Goal: Task Accomplishment & Management: Use online tool/utility

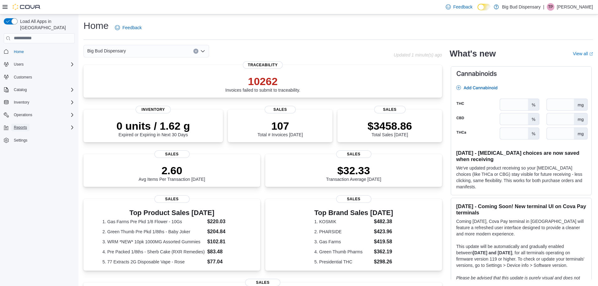
click at [24, 125] on span "Reports" at bounding box center [20, 127] width 13 height 5
click at [23, 169] on span "Reports" at bounding box center [17, 171] width 13 height 5
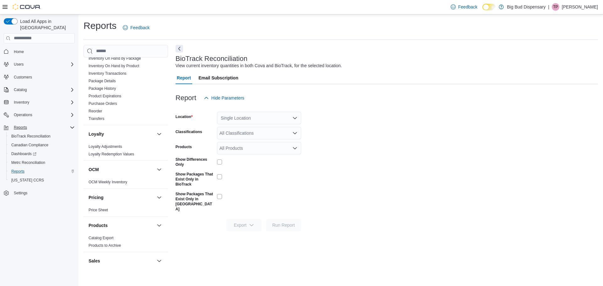
scroll to position [314, 0]
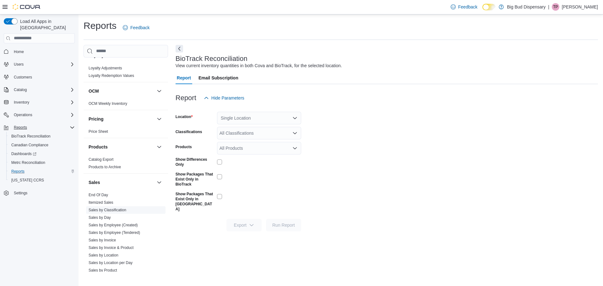
click at [118, 212] on link "Sales by Classification" at bounding box center [108, 210] width 38 height 4
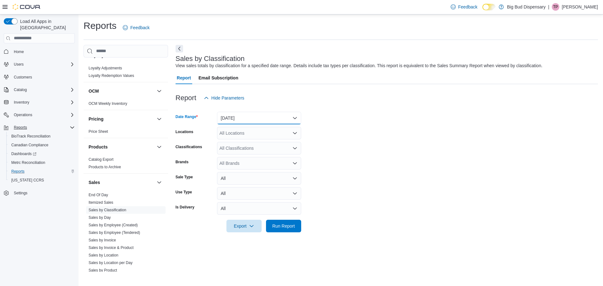
click at [267, 118] on button "[DATE]" at bounding box center [259, 118] width 84 height 13
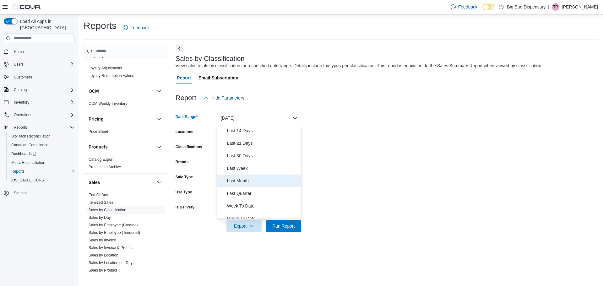
click at [233, 178] on span "Last Month" at bounding box center [263, 181] width 72 height 8
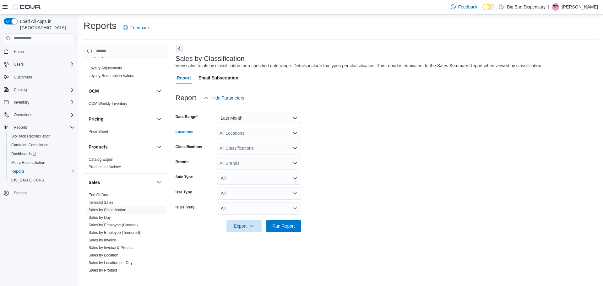
click at [251, 135] on div "All Locations" at bounding box center [259, 133] width 84 height 13
click at [258, 119] on button "Last Month" at bounding box center [259, 118] width 84 height 13
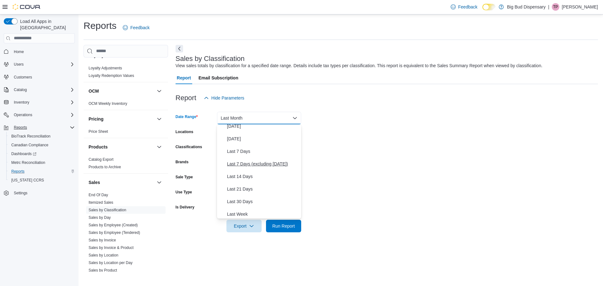
scroll to position [0, 0]
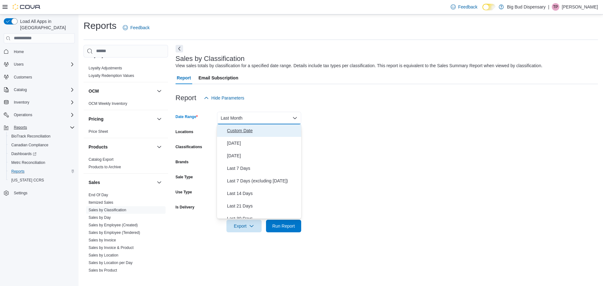
click at [239, 130] on span "Custom Date" at bounding box center [263, 131] width 72 height 8
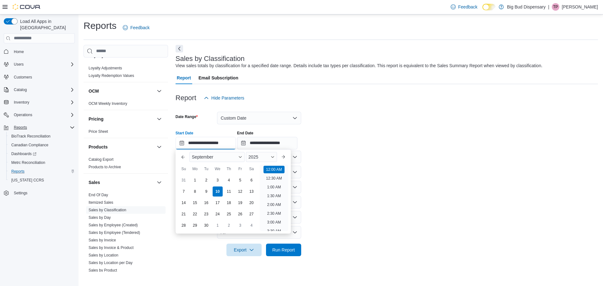
click at [182, 142] on input "**********" at bounding box center [206, 143] width 60 height 13
click at [181, 157] on button "Previous Month" at bounding box center [183, 157] width 10 height 10
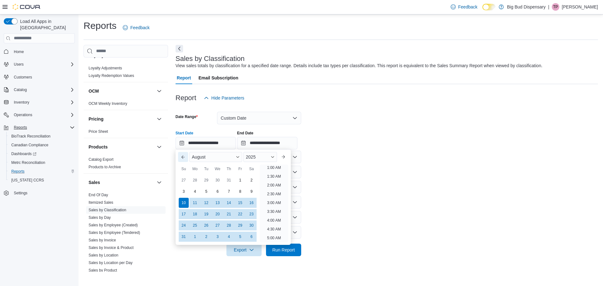
scroll to position [1, 0]
click at [241, 182] on div "1" at bounding box center [240, 180] width 11 height 11
type input "**********"
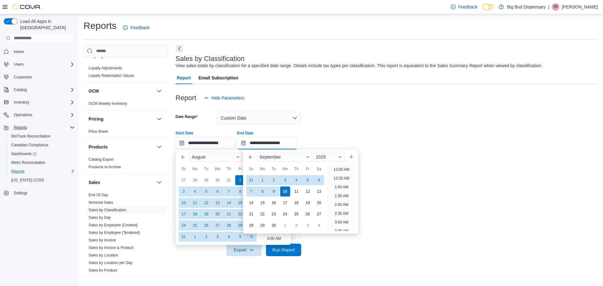
click at [248, 143] on input "**********" at bounding box center [267, 143] width 60 height 13
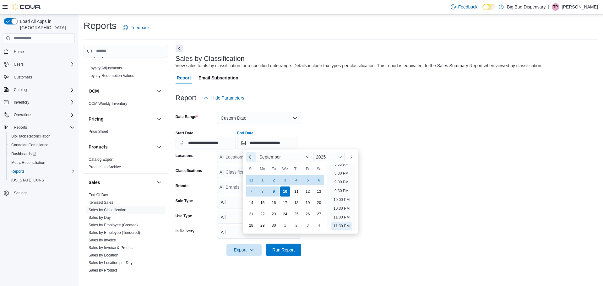
click at [251, 158] on button "Previous Month" at bounding box center [251, 157] width 10 height 10
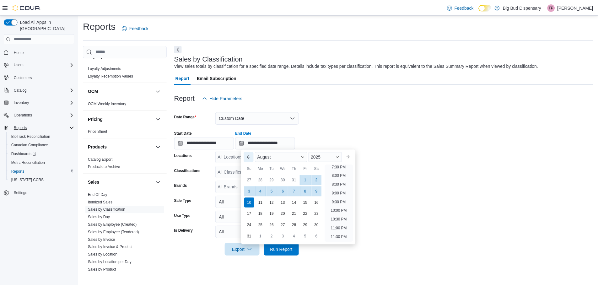
scroll to position [345, 0]
click at [251, 236] on div "31" at bounding box center [251, 236] width 11 height 11
type input "**********"
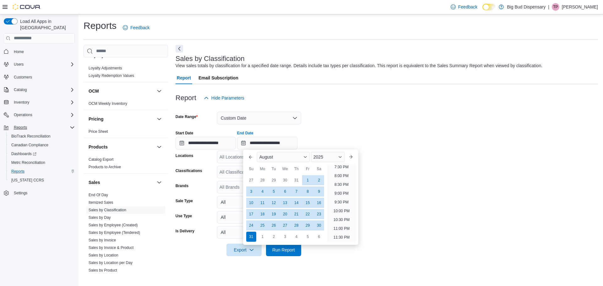
click at [393, 143] on div "**********" at bounding box center [387, 138] width 422 height 24
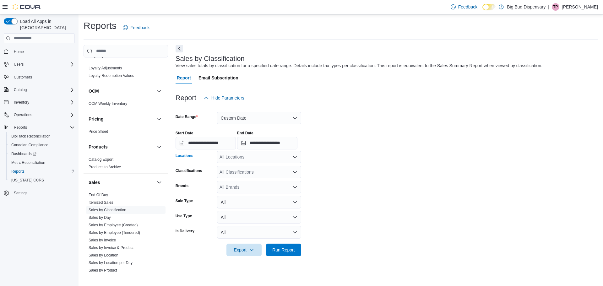
click at [261, 160] on div "All Locations" at bounding box center [259, 157] width 84 height 13
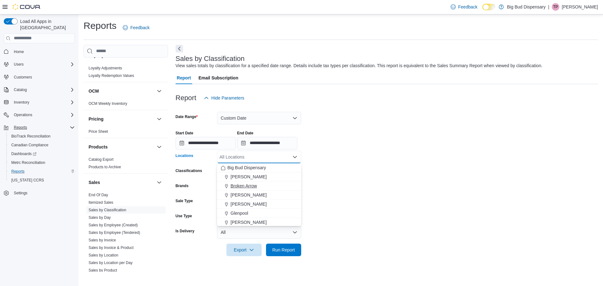
click at [247, 187] on span "Broken Arrow" at bounding box center [243, 186] width 26 height 6
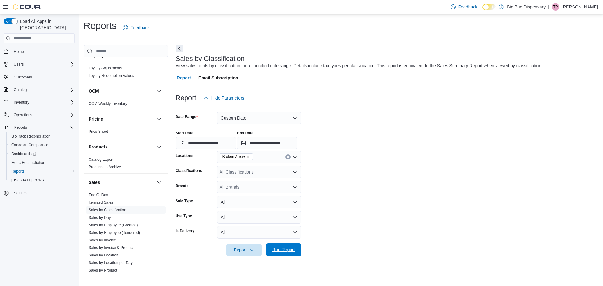
click at [277, 251] on span "Run Report" at bounding box center [283, 250] width 23 height 6
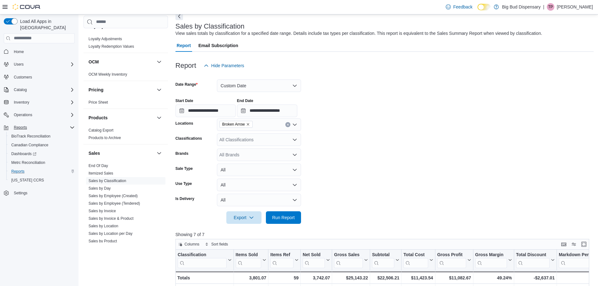
scroll to position [94, 0]
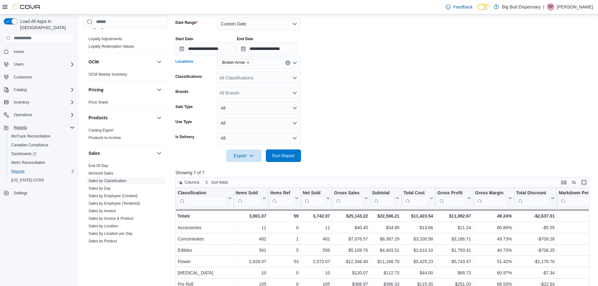
click at [294, 62] on icon "Open list of options" at bounding box center [294, 62] width 5 height 5
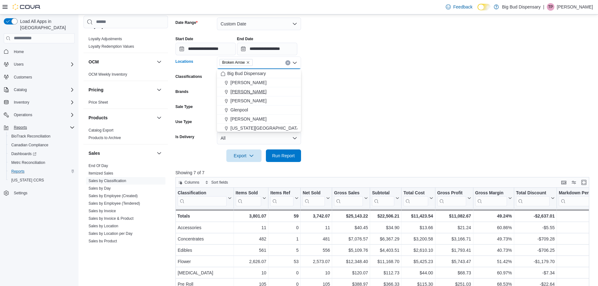
click at [238, 95] on span "[PERSON_NAME]" at bounding box center [248, 92] width 36 height 6
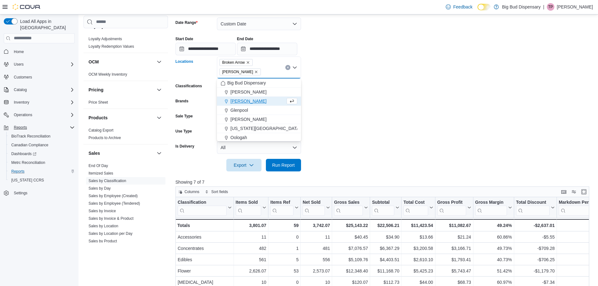
click at [249, 61] on icon "Remove Broken Arrow from selection in this group" at bounding box center [248, 63] width 4 height 4
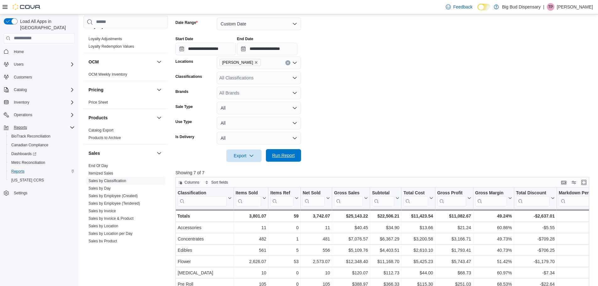
click at [289, 154] on span "Run Report" at bounding box center [283, 155] width 23 height 6
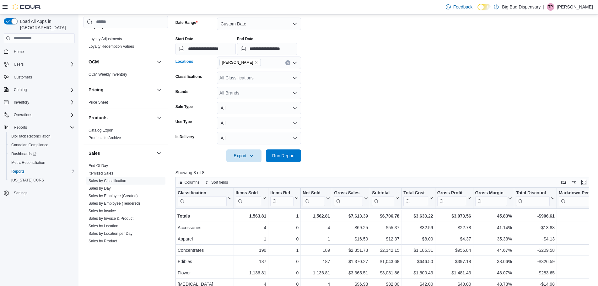
click at [295, 66] on div "[PERSON_NAME]" at bounding box center [259, 63] width 84 height 13
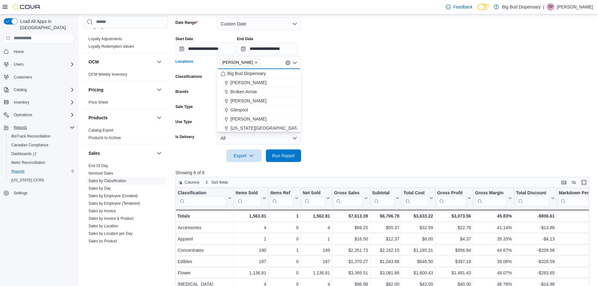
click at [254, 61] on icon "Remove Chandler from selection in this group" at bounding box center [256, 63] width 4 height 4
click at [235, 117] on span "Oologah" at bounding box center [238, 115] width 17 height 6
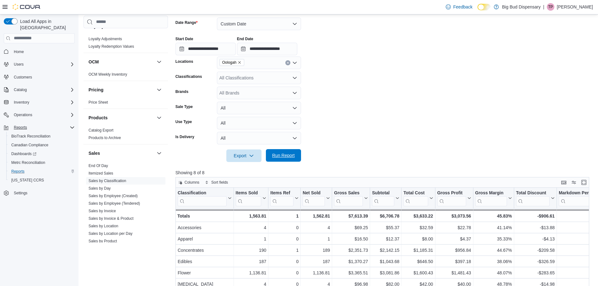
click at [278, 156] on span "Run Report" at bounding box center [283, 155] width 23 height 6
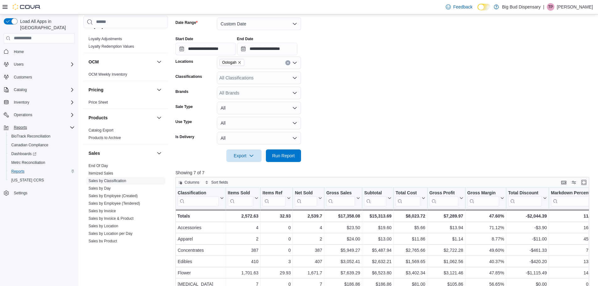
click at [240, 62] on icon "Remove Oologah from selection in this group" at bounding box center [240, 63] width 4 height 4
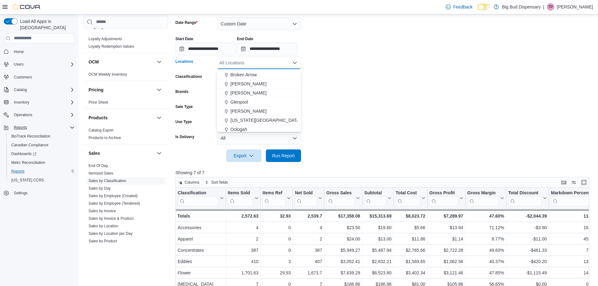
scroll to position [31, 0]
click at [238, 124] on span "Owasso" at bounding box center [238, 124] width 16 height 6
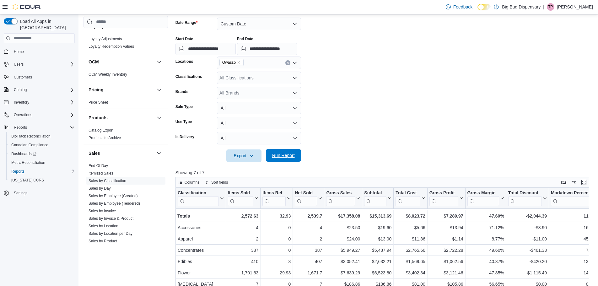
click at [280, 156] on span "Run Report" at bounding box center [283, 155] width 23 height 6
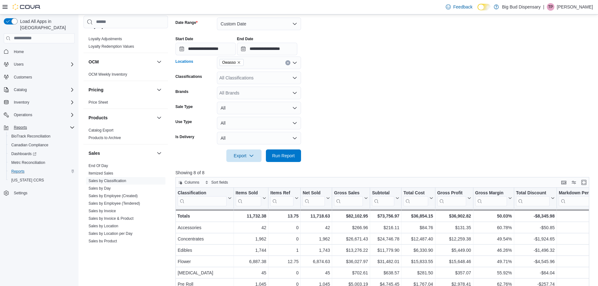
click at [237, 64] on icon "Remove Owasso from selection in this group" at bounding box center [239, 63] width 4 height 4
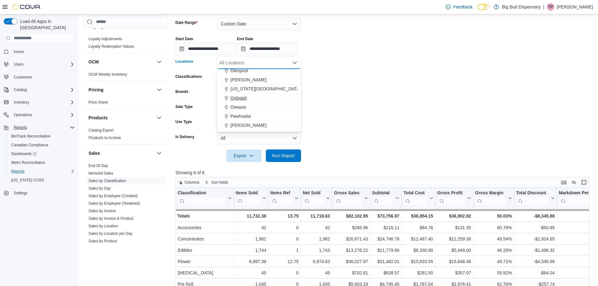
scroll to position [63, 0]
click at [241, 101] on span "Pawhuska" at bounding box center [240, 102] width 20 height 6
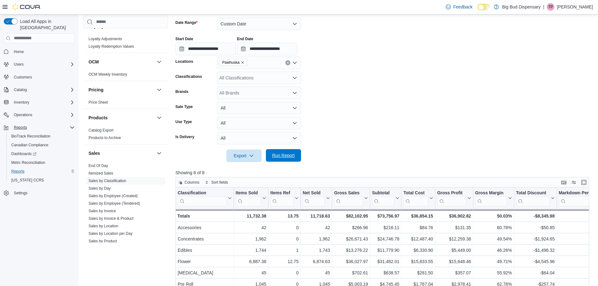
click at [290, 157] on span "Run Report" at bounding box center [283, 155] width 23 height 6
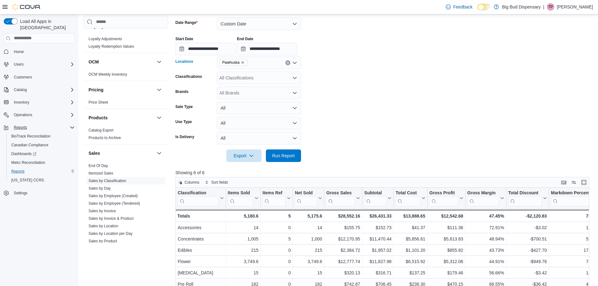
click at [242, 61] on icon "Remove Pawhuska from selection in this group" at bounding box center [243, 63] width 4 height 4
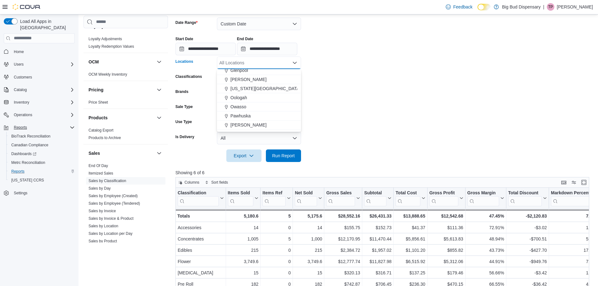
scroll to position [63, 0]
click at [234, 110] on span "[PERSON_NAME]" at bounding box center [248, 111] width 36 height 6
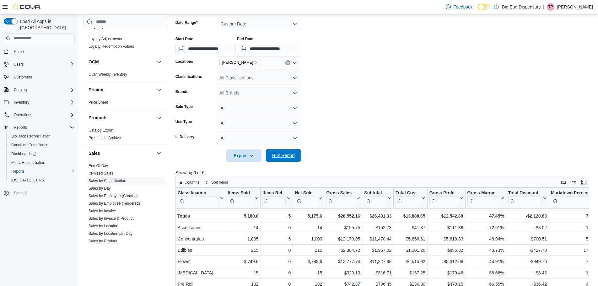
click at [281, 152] on span "Run Report" at bounding box center [284, 155] width 28 height 13
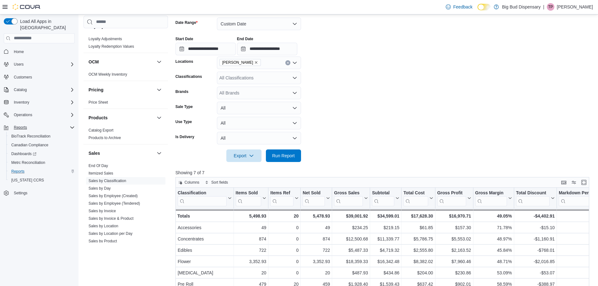
click at [254, 61] on icon "Remove Pryor from selection in this group" at bounding box center [256, 63] width 4 height 4
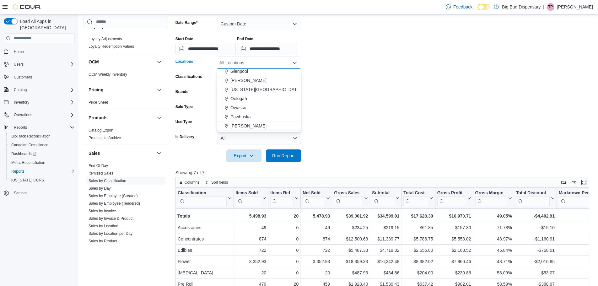
scroll to position [63, 0]
click at [238, 122] on span "[GEOGRAPHIC_DATA]" at bounding box center [253, 120] width 46 height 6
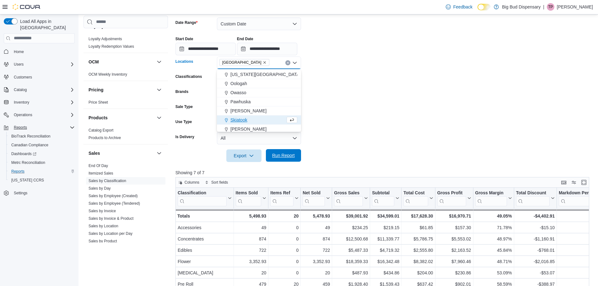
click at [293, 155] on span "Run Report" at bounding box center [283, 155] width 23 height 6
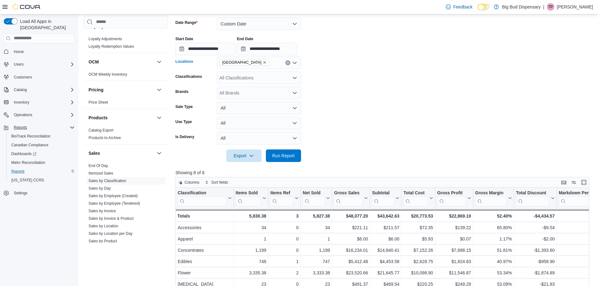
click at [263, 62] on icon "Remove Sand Springs from selection in this group" at bounding box center [265, 63] width 4 height 4
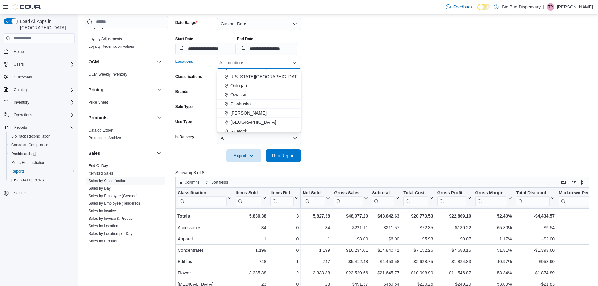
scroll to position [63, 0]
click at [236, 127] on span "Skiatook" at bounding box center [238, 129] width 17 height 6
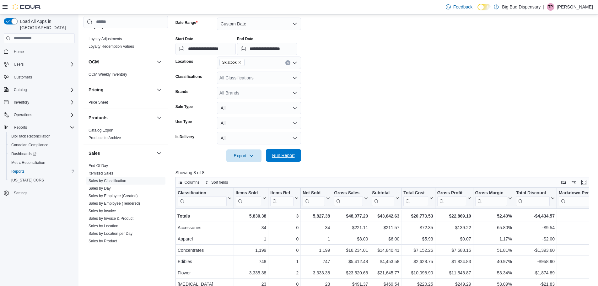
click at [282, 160] on span "Run Report" at bounding box center [284, 155] width 28 height 13
click at [241, 62] on span "Skiatook" at bounding box center [231, 62] width 19 height 6
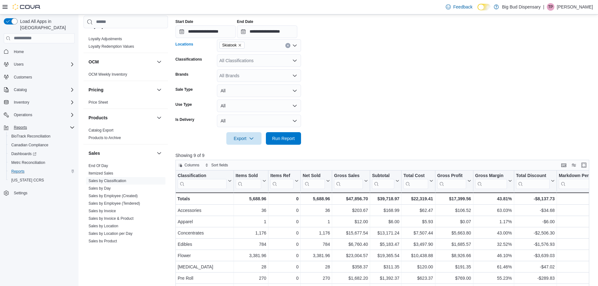
scroll to position [126, 0]
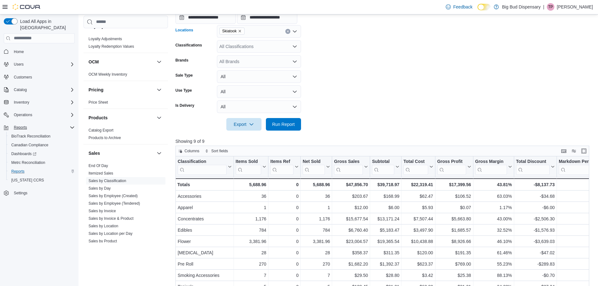
click at [241, 31] on icon "Remove Skiatook from selection in this group" at bounding box center [240, 31] width 4 height 4
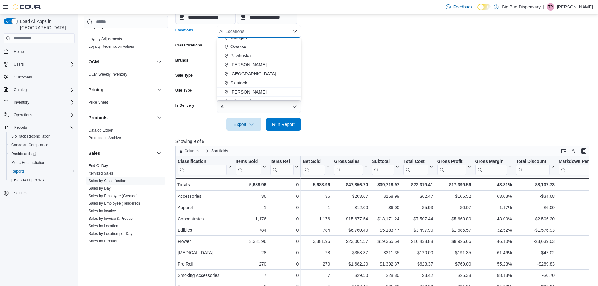
scroll to position [92, 0]
click at [239, 97] on span "[PERSON_NAME]" at bounding box center [248, 96] width 36 height 6
click at [287, 122] on span "Run Report" at bounding box center [283, 124] width 23 height 6
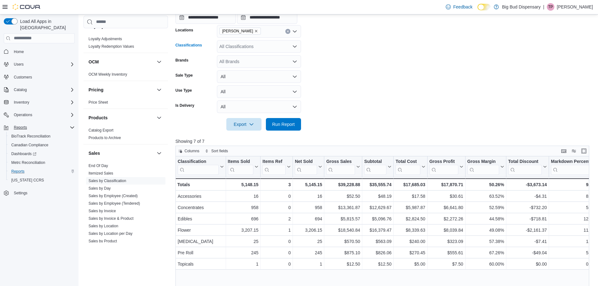
click at [285, 44] on div "All Classifications" at bounding box center [259, 46] width 84 height 13
click at [231, 89] on div "Flower" at bounding box center [259, 89] width 77 height 6
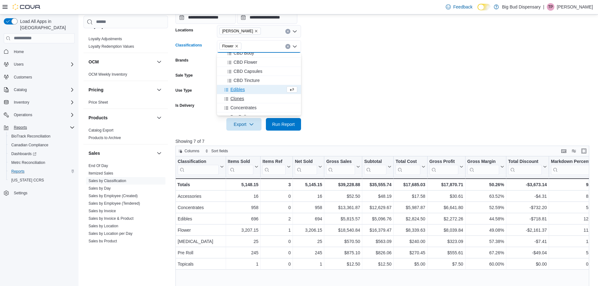
click at [233, 98] on span "Clones" at bounding box center [237, 98] width 14 height 6
click at [234, 89] on span "Edibles" at bounding box center [237, 89] width 14 height 6
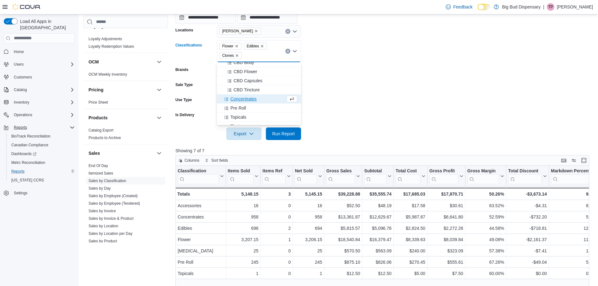
click at [246, 100] on span "Concentrates" at bounding box center [243, 99] width 26 height 6
click at [244, 100] on span "Pre Roll" at bounding box center [238, 99] width 16 height 6
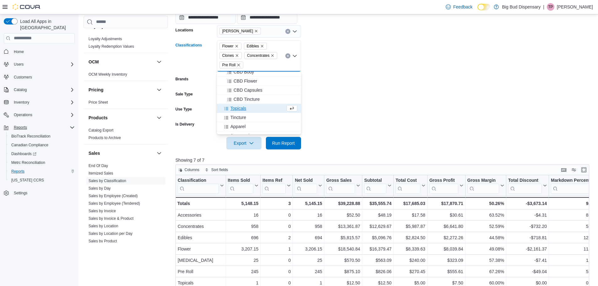
click at [243, 107] on span "Topicals" at bounding box center [238, 108] width 16 height 6
click at [243, 108] on span "Tincture" at bounding box center [238, 108] width 16 height 6
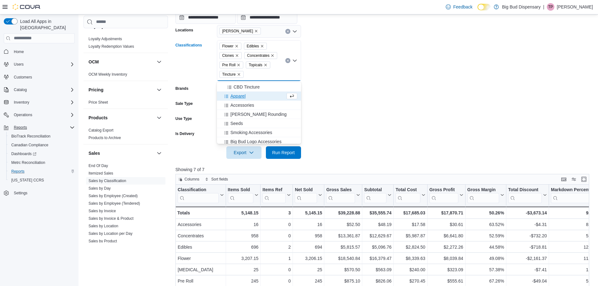
scroll to position [63, 0]
click at [238, 113] on span "Seeds" at bounding box center [236, 114] width 13 height 6
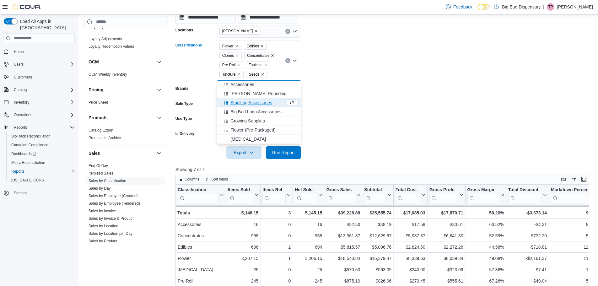
click at [241, 129] on span "Flower (Pre-Packaged)" at bounding box center [252, 130] width 45 height 6
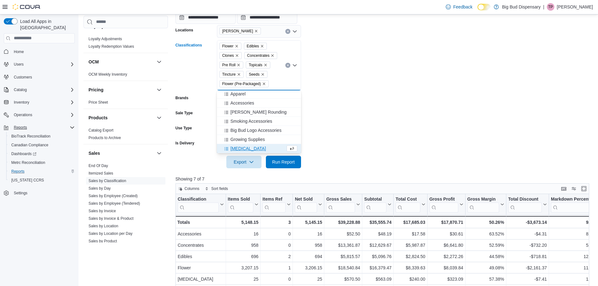
scroll to position [65, 0]
click at [239, 147] on span "[MEDICAL_DATA]" at bounding box center [247, 148] width 35 height 6
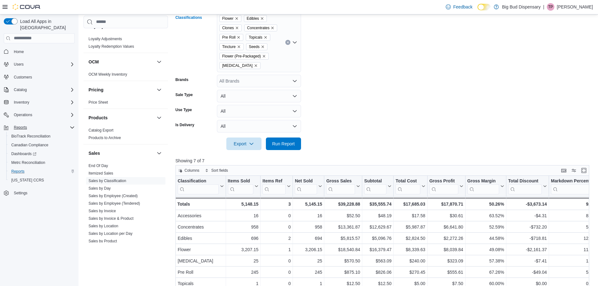
scroll to position [157, 0]
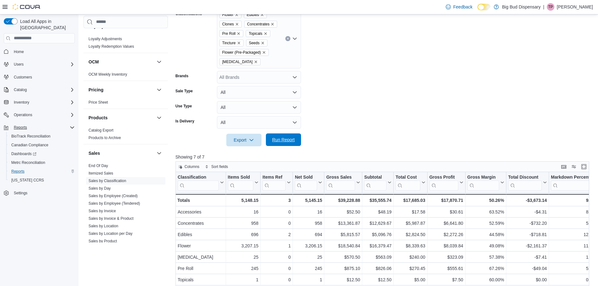
click at [280, 136] on span "Run Report" at bounding box center [284, 139] width 28 height 13
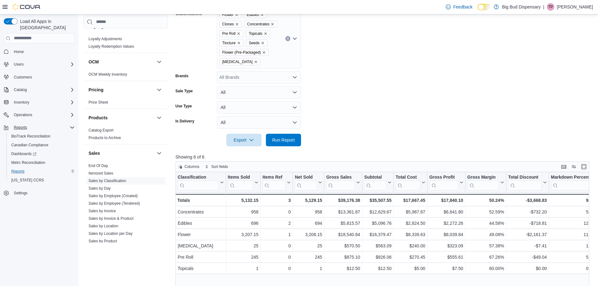
scroll to position [94, 0]
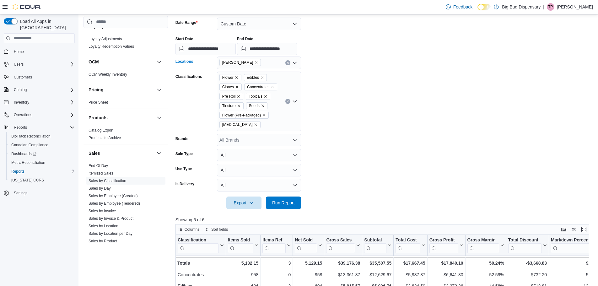
click at [254, 62] on icon "Remove Wagoner from selection in this group" at bounding box center [256, 63] width 4 height 4
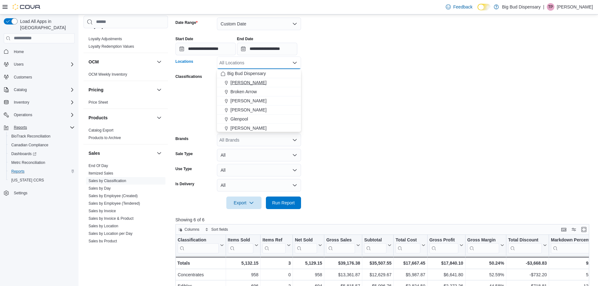
click at [230, 82] on span "[PERSON_NAME]" at bounding box center [248, 82] width 36 height 6
click at [241, 82] on span "Broken Arrow" at bounding box center [243, 82] width 26 height 6
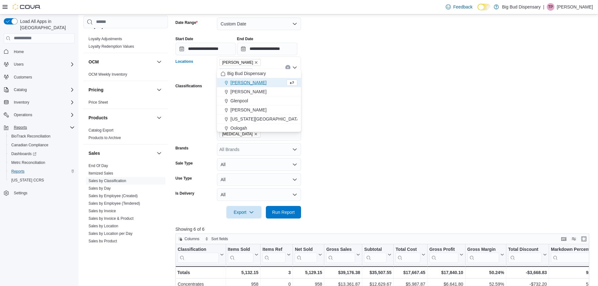
click at [254, 62] on icon "Remove Bixby from selection in this group" at bounding box center [256, 63] width 4 height 4
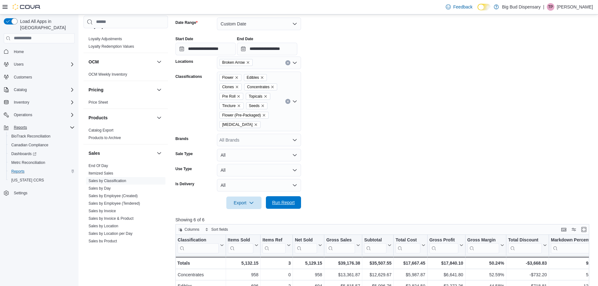
click at [284, 205] on span "Run Report" at bounding box center [283, 202] width 23 height 6
click at [250, 63] on icon "Remove Broken Arrow from selection in this group" at bounding box center [248, 63] width 4 height 4
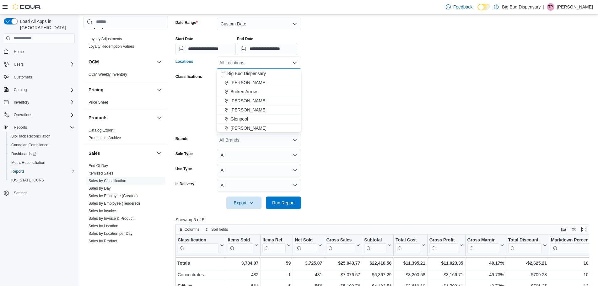
click at [241, 102] on span "[PERSON_NAME]" at bounding box center [248, 101] width 36 height 6
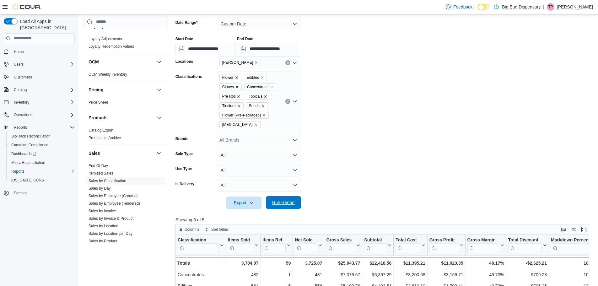
click at [280, 204] on span "Run Report" at bounding box center [283, 202] width 23 height 6
click at [254, 64] on icon "Remove Chandler from selection in this group" at bounding box center [256, 63] width 4 height 4
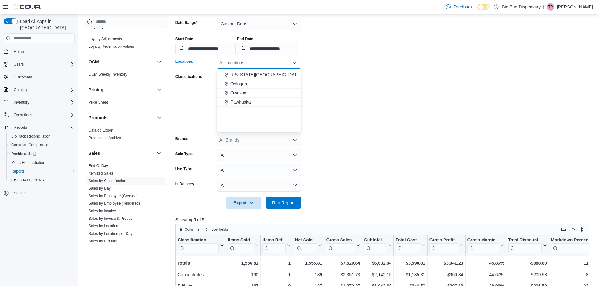
scroll to position [63, 0]
click at [240, 84] on span "Oologah" at bounding box center [238, 83] width 17 height 6
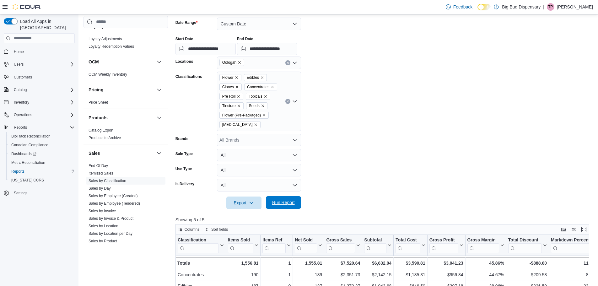
click at [276, 201] on span "Run Report" at bounding box center [283, 202] width 23 height 6
click at [240, 63] on icon "Remove Oologah from selection in this group" at bounding box center [240, 63] width 4 height 4
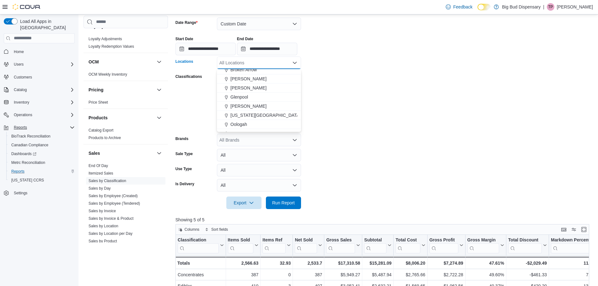
scroll to position [31, 0]
click at [237, 124] on span "Owasso" at bounding box center [238, 124] width 16 height 6
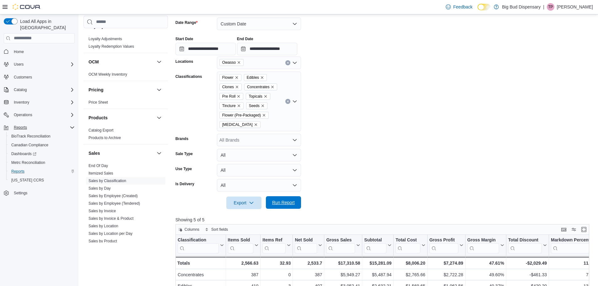
click at [294, 206] on span "Run Report" at bounding box center [284, 202] width 28 height 13
click at [238, 63] on icon "Remove Owasso from selection in this group" at bounding box center [239, 63] width 4 height 4
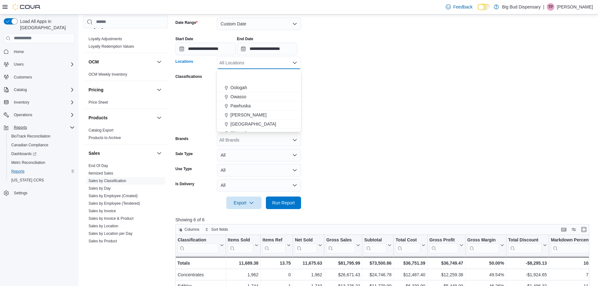
scroll to position [92, 0]
click at [238, 73] on span "Pawhuska" at bounding box center [240, 72] width 20 height 6
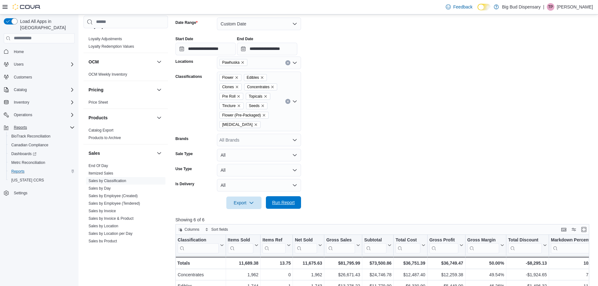
click at [288, 203] on span "Run Report" at bounding box center [283, 202] width 23 height 6
click at [243, 62] on icon "Remove Pawhuska from selection in this group" at bounding box center [243, 63] width 4 height 4
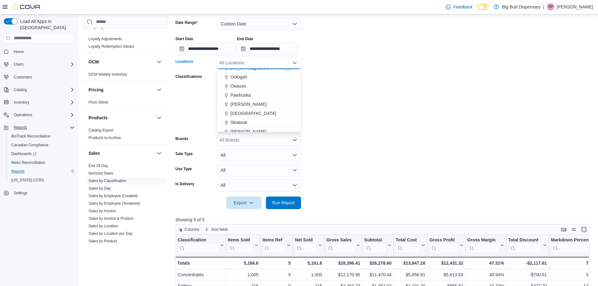
scroll to position [61, 0]
click at [238, 112] on span "[PERSON_NAME]" at bounding box center [248, 113] width 36 height 6
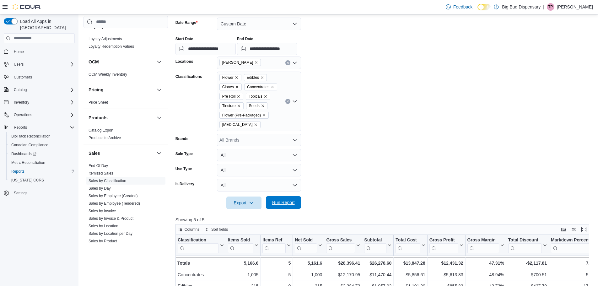
click at [287, 205] on span "Run Report" at bounding box center [283, 202] width 23 height 6
click at [254, 62] on icon "Remove Pryor from selection in this group" at bounding box center [256, 63] width 4 height 4
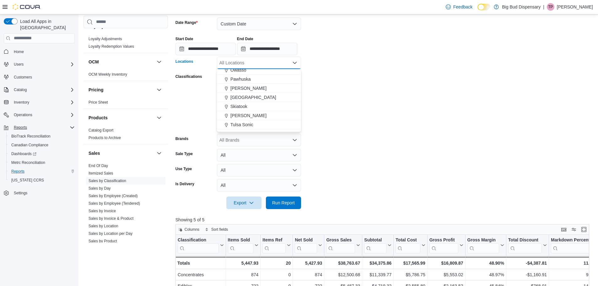
scroll to position [92, 0]
click at [247, 89] on span "[GEOGRAPHIC_DATA]" at bounding box center [253, 91] width 46 height 6
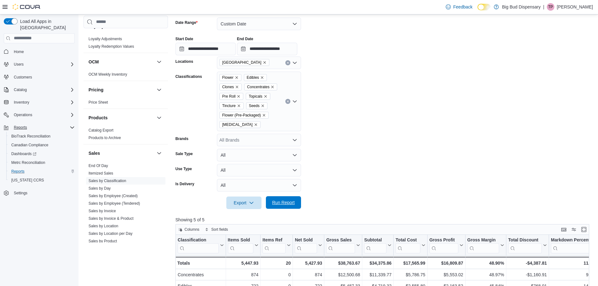
click at [286, 206] on span "Run Report" at bounding box center [284, 202] width 28 height 13
click at [263, 64] on icon "Remove Sand Springs from selection in this group" at bounding box center [265, 63] width 4 height 4
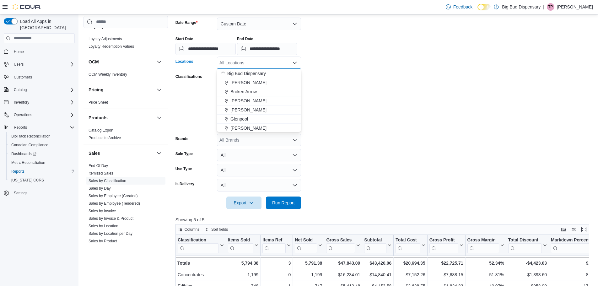
scroll to position [92, 0]
click at [243, 97] on span "Skiatook" at bounding box center [238, 100] width 17 height 6
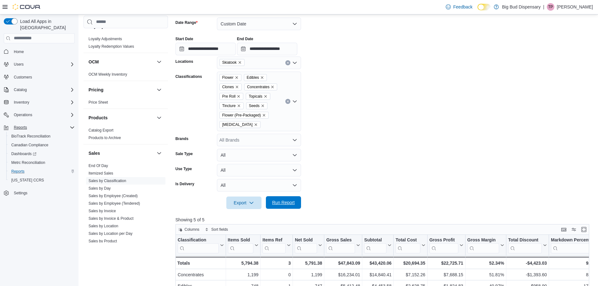
click at [283, 203] on span "Run Report" at bounding box center [283, 202] width 23 height 6
